Goal: Information Seeking & Learning: Learn about a topic

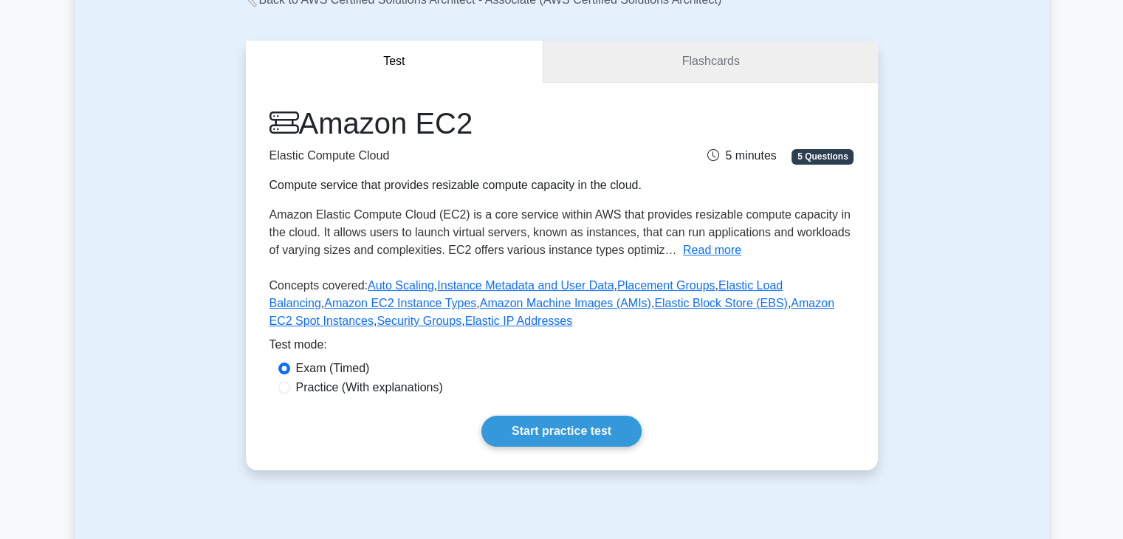
click at [683, 76] on link "Flashcards" at bounding box center [710, 62] width 334 height 42
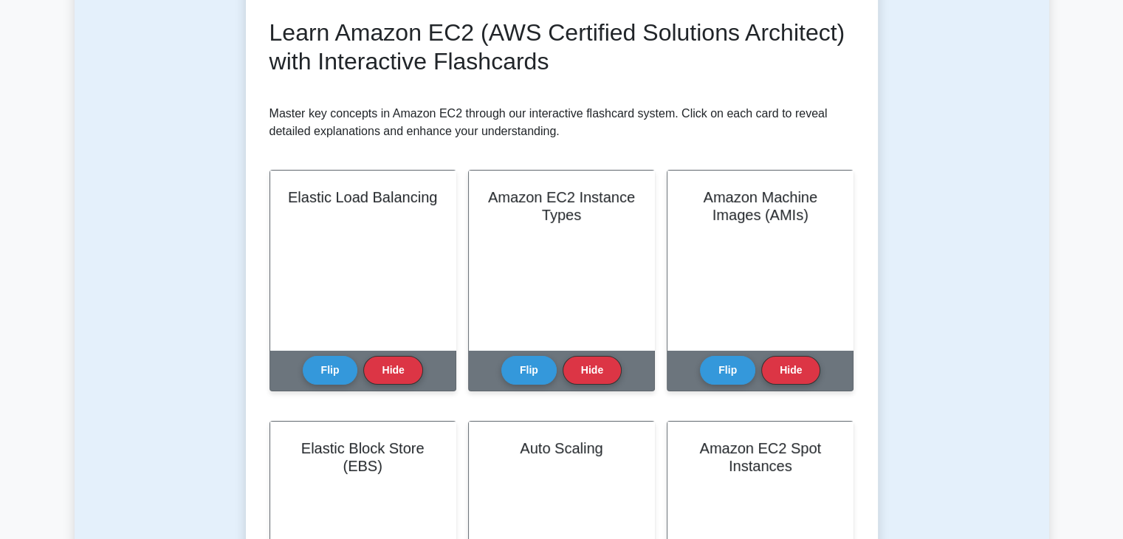
scroll to position [207, 0]
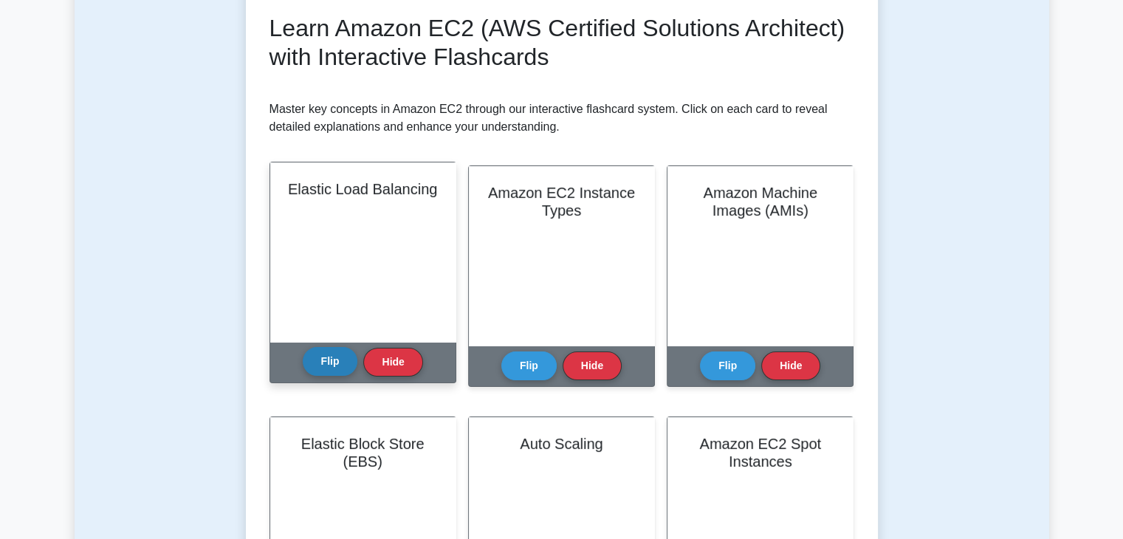
click at [319, 365] on button "Flip" at bounding box center [330, 361] width 55 height 29
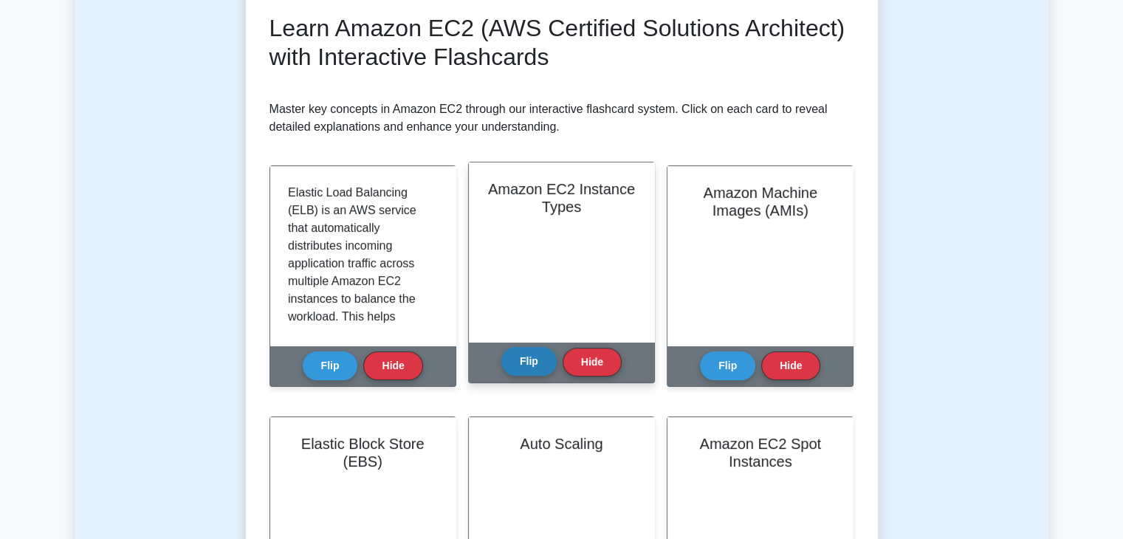
click at [534, 369] on button "Flip" at bounding box center [528, 361] width 55 height 29
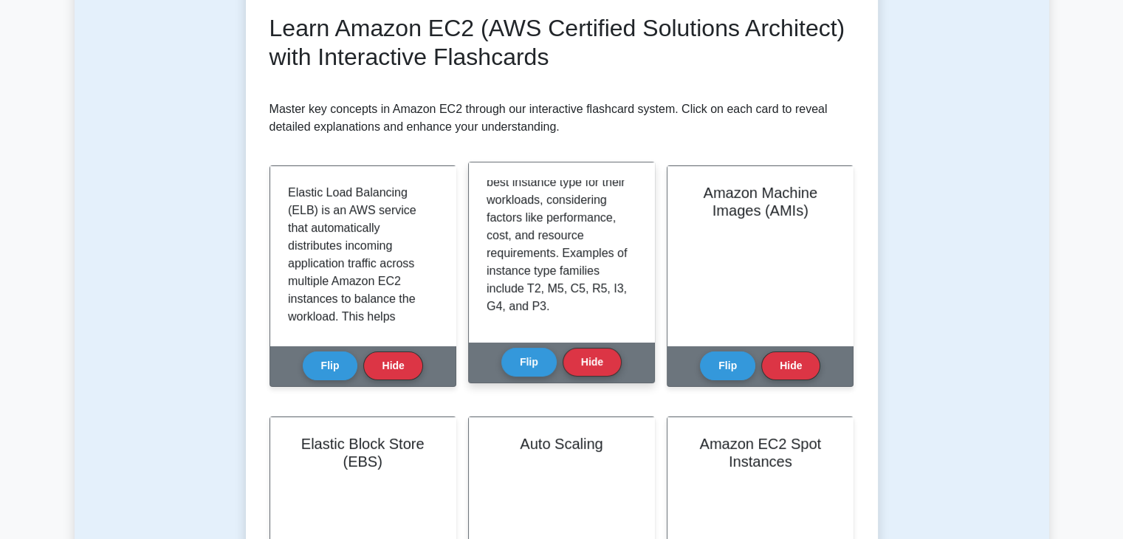
scroll to position [204, 0]
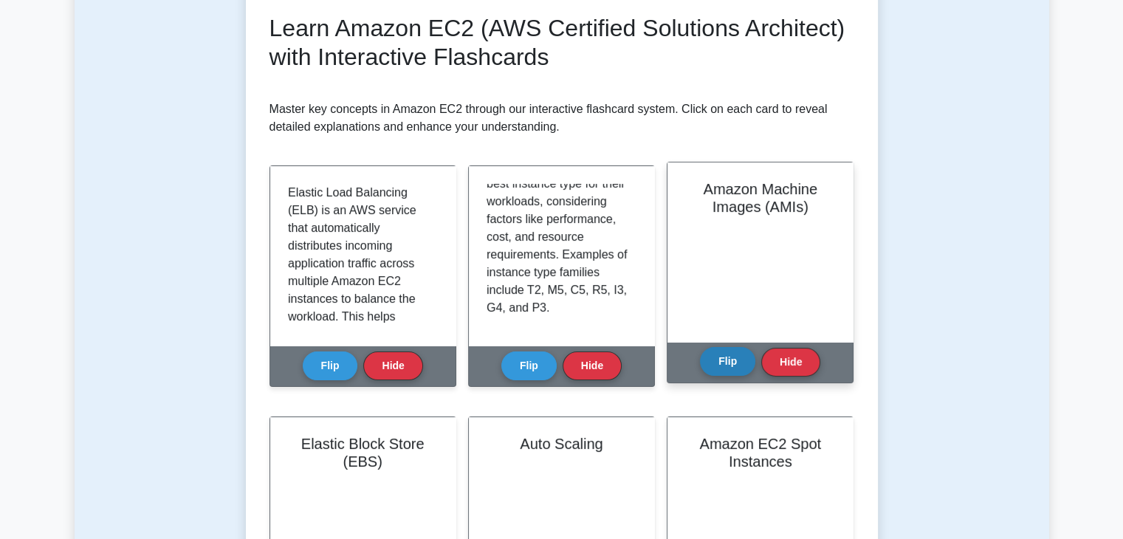
click at [722, 353] on button "Flip" at bounding box center [727, 361] width 55 height 29
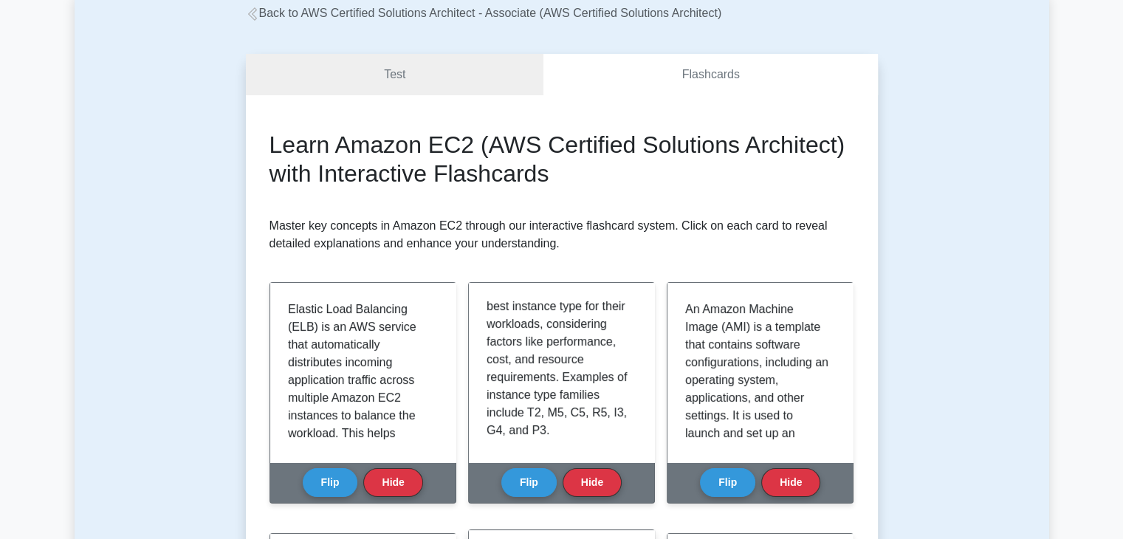
scroll to position [77, 0]
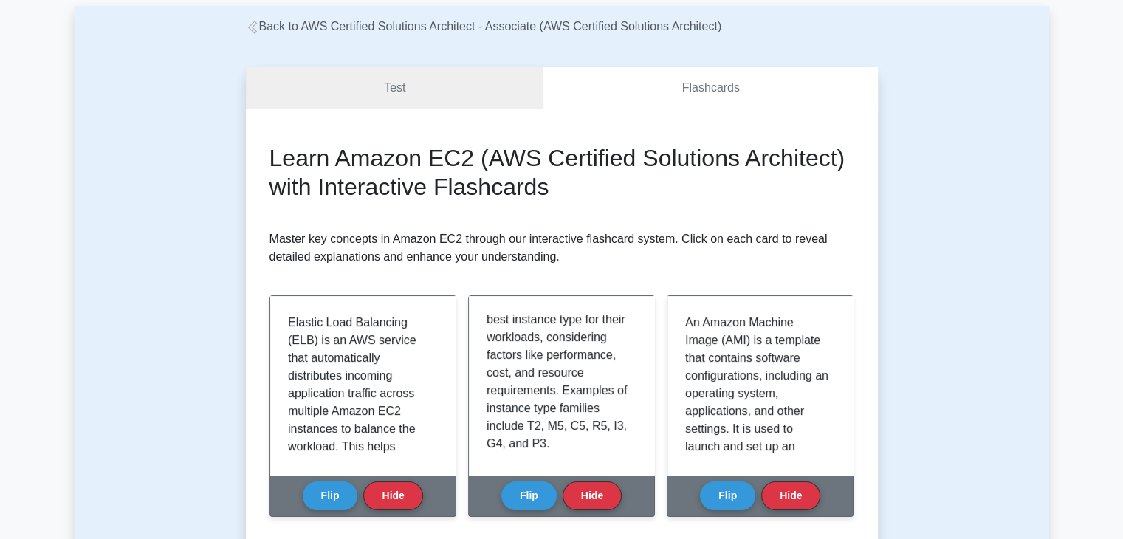
click at [390, 90] on link "Test" at bounding box center [395, 88] width 298 height 42
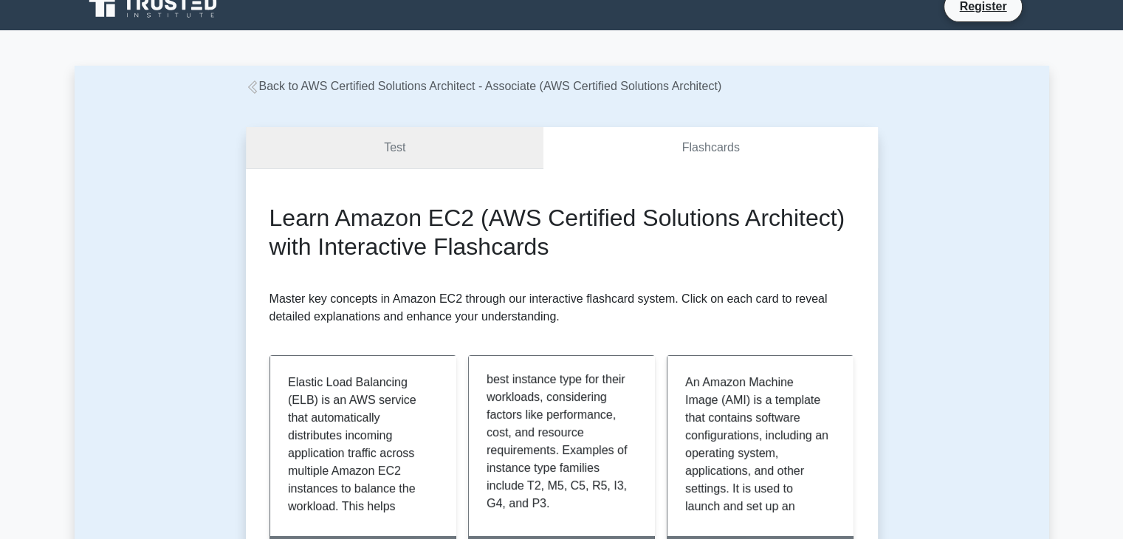
scroll to position [0, 0]
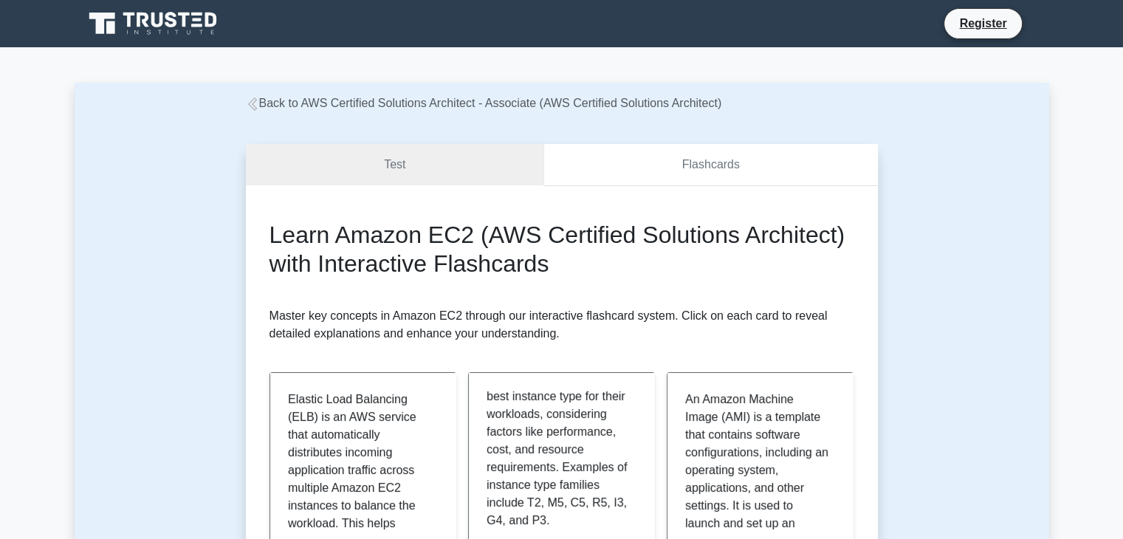
click at [674, 170] on link "Flashcards" at bounding box center [710, 165] width 334 height 42
click at [503, 181] on link "Test" at bounding box center [395, 165] width 298 height 42
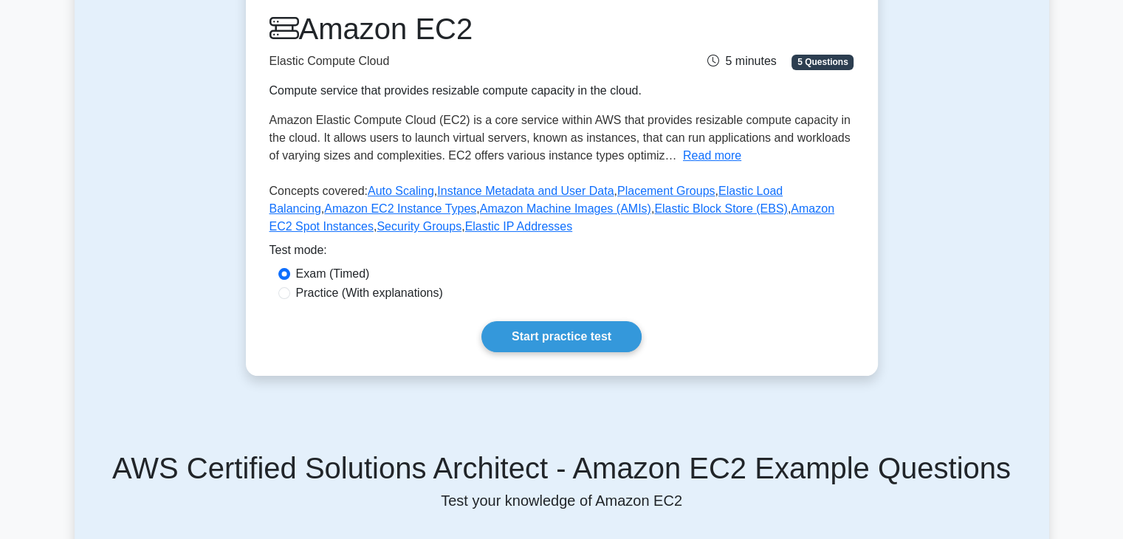
scroll to position [246, 0]
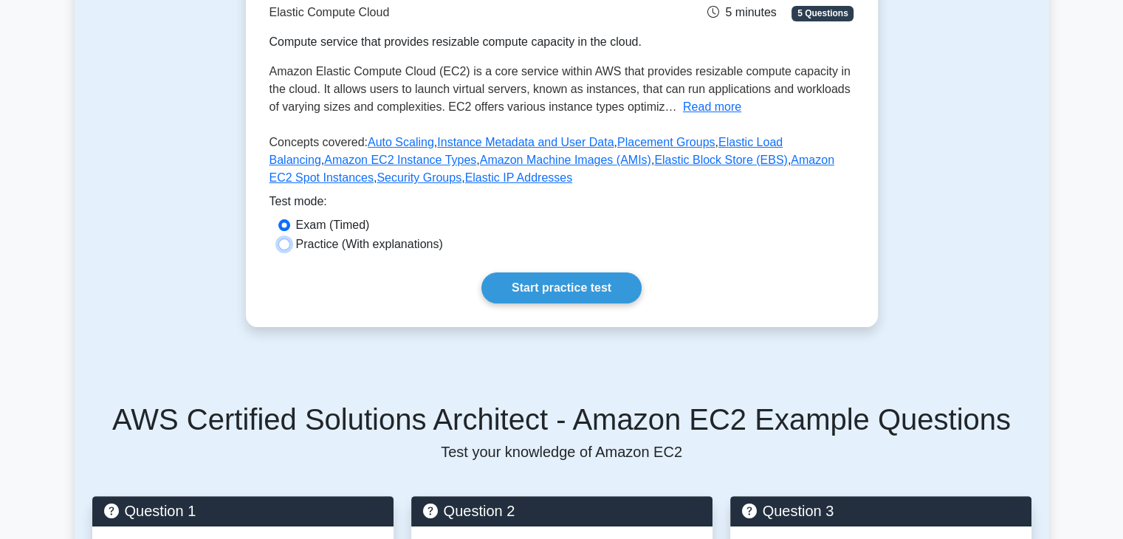
click at [285, 246] on input "Practice (With explanations)" at bounding box center [284, 244] width 12 height 12
radio input "true"
click at [609, 293] on link "Start practice test" at bounding box center [561, 287] width 160 height 31
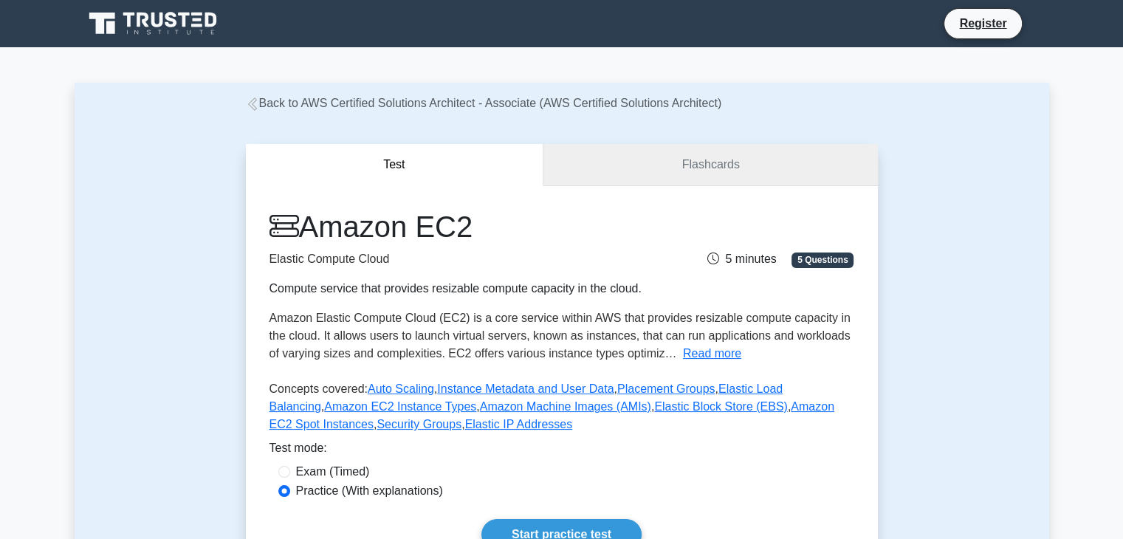
click at [635, 181] on link "Flashcards" at bounding box center [710, 165] width 334 height 42
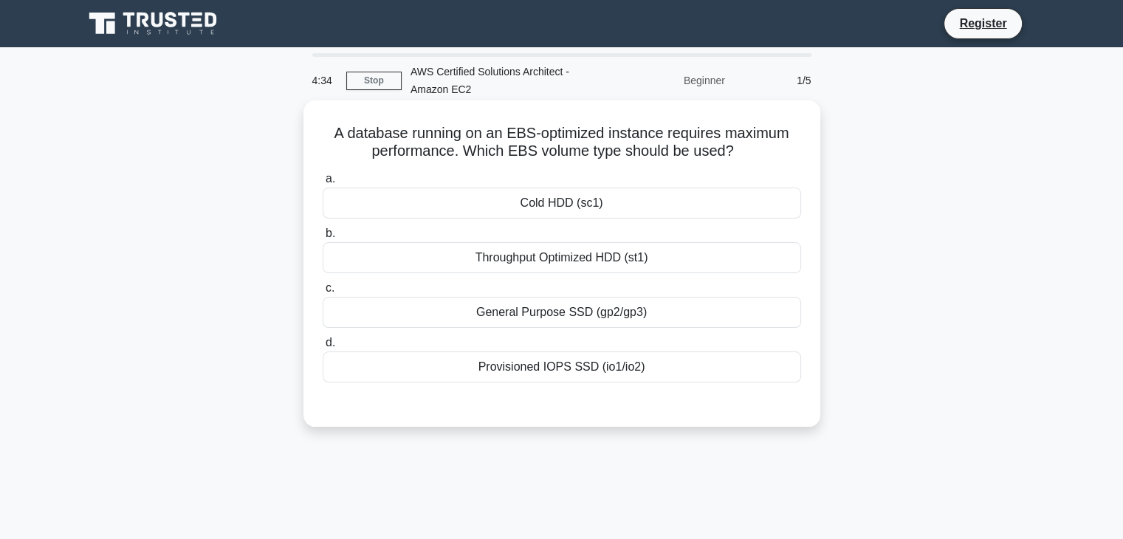
click at [644, 258] on div "Throughput Optimized HDD (st1)" at bounding box center [562, 257] width 478 height 31
click at [323, 238] on input "b. Throughput Optimized HDD (st1)" at bounding box center [323, 234] width 0 height 10
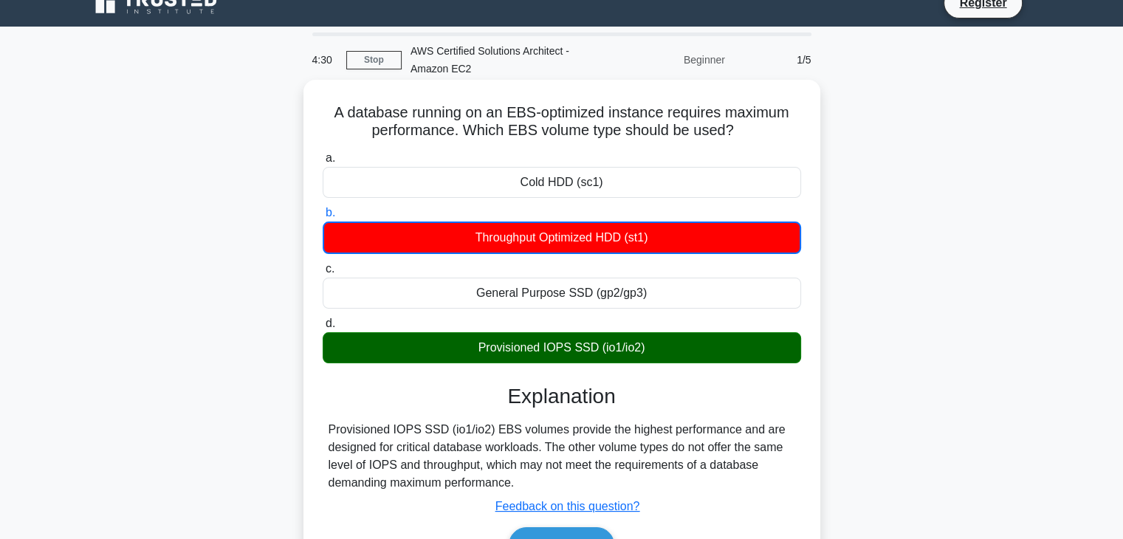
scroll to position [20, 0]
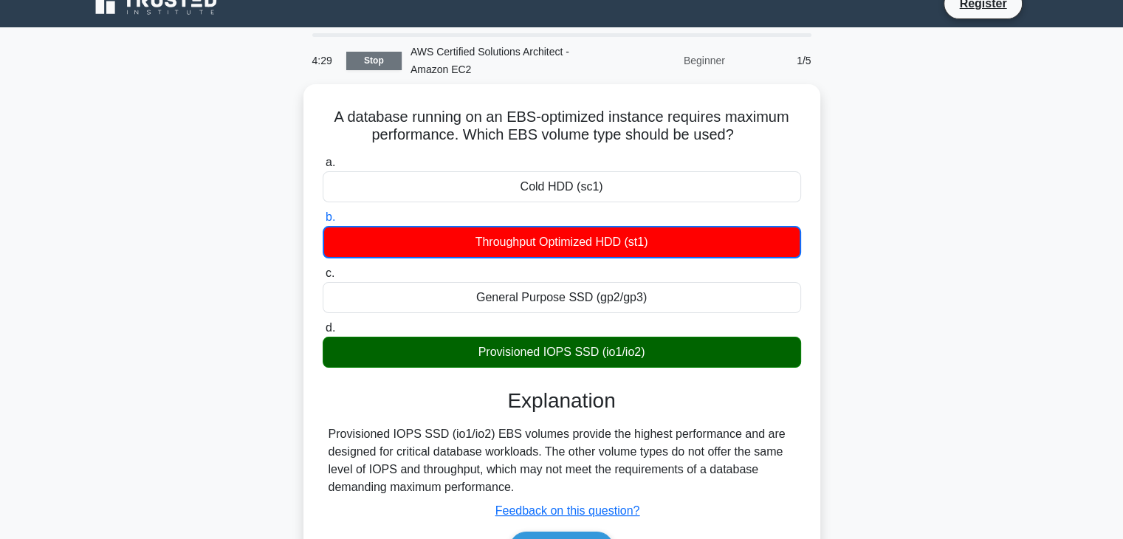
click at [393, 66] on link "Stop" at bounding box center [373, 61] width 55 height 18
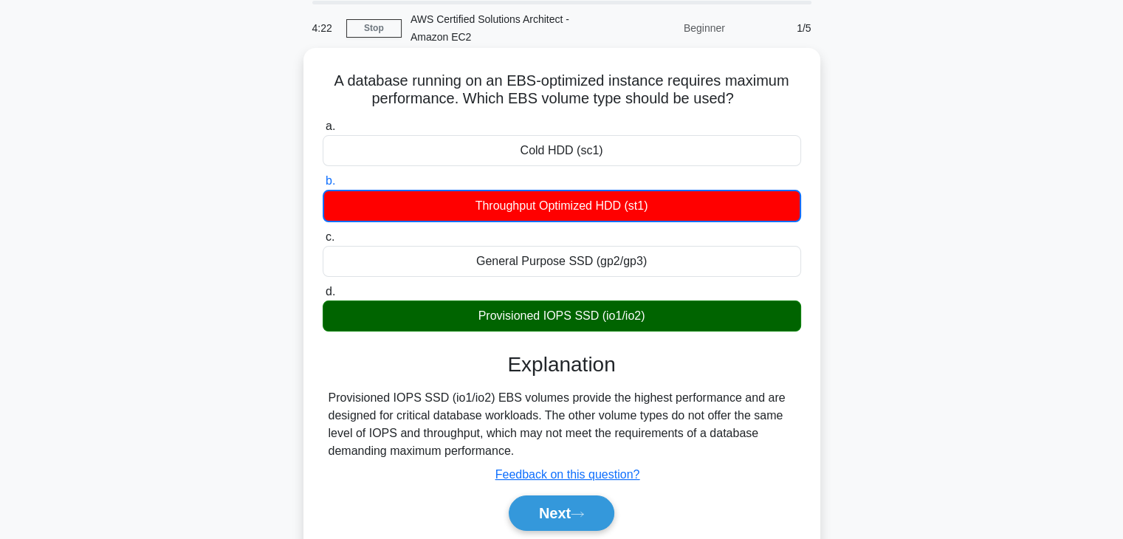
scroll to position [50, 0]
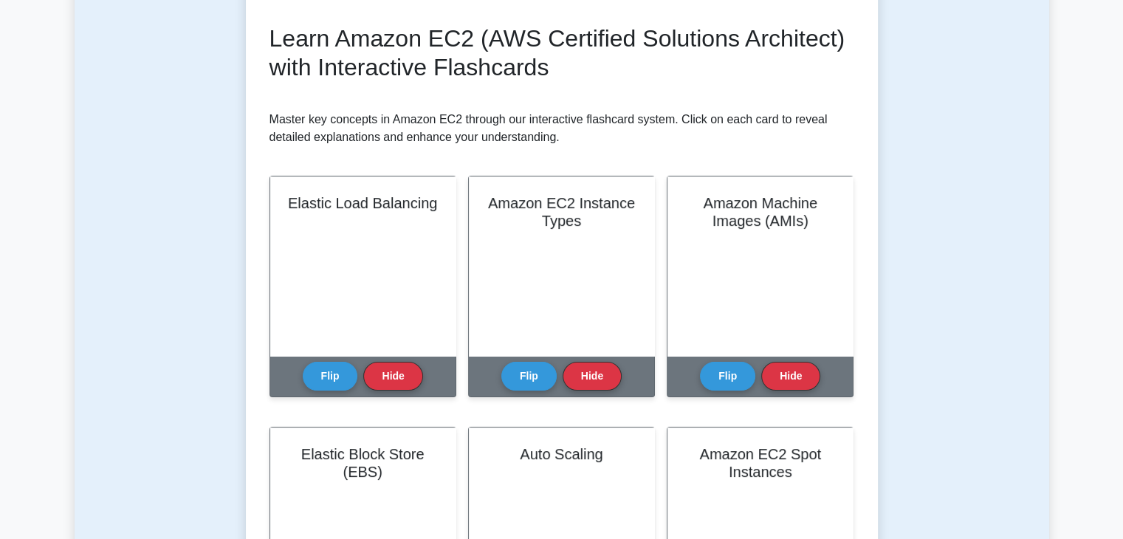
scroll to position [213, 0]
